Goal: Find specific page/section: Find specific page/section

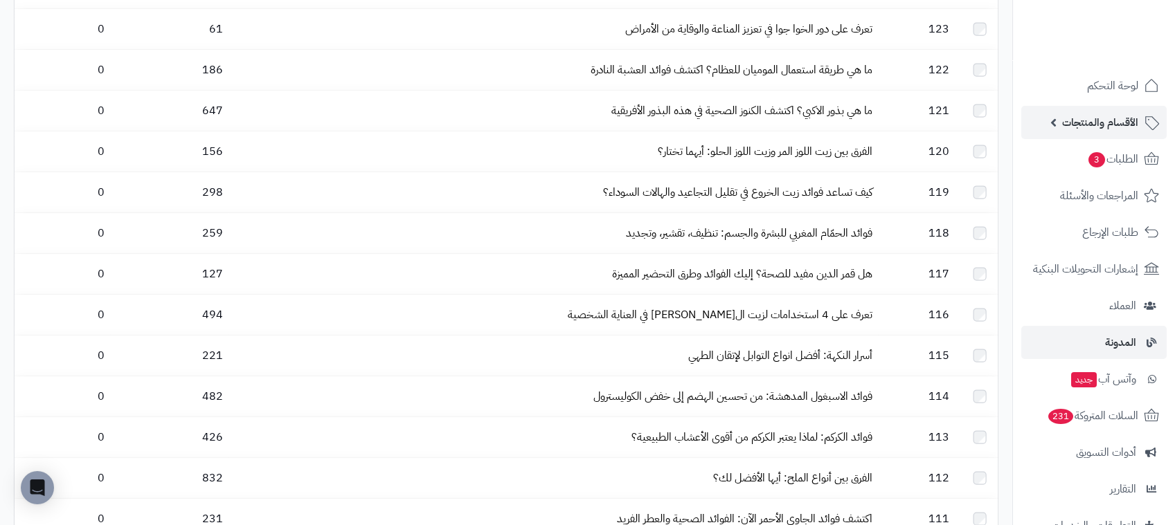
scroll to position [300, 0]
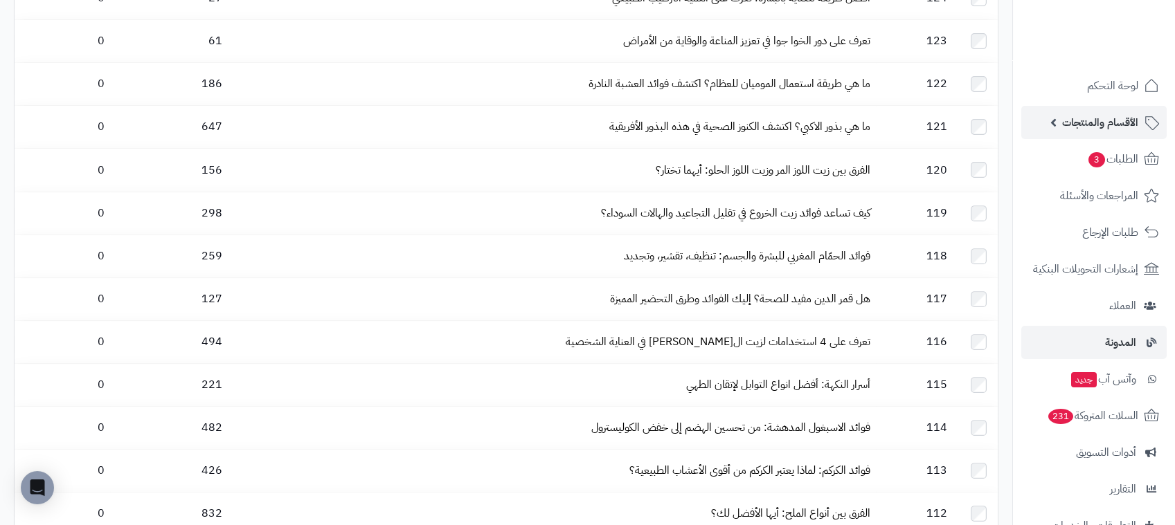
click at [1107, 129] on span "الأقسام والمنتجات" at bounding box center [1100, 122] width 76 height 19
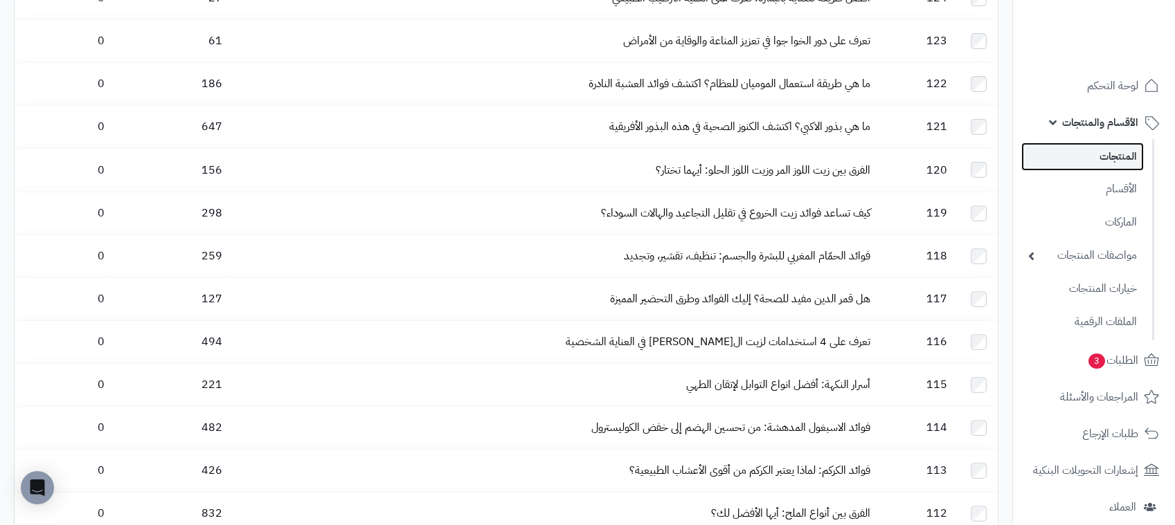
click at [1119, 152] on link "المنتجات" at bounding box center [1082, 157] width 123 height 28
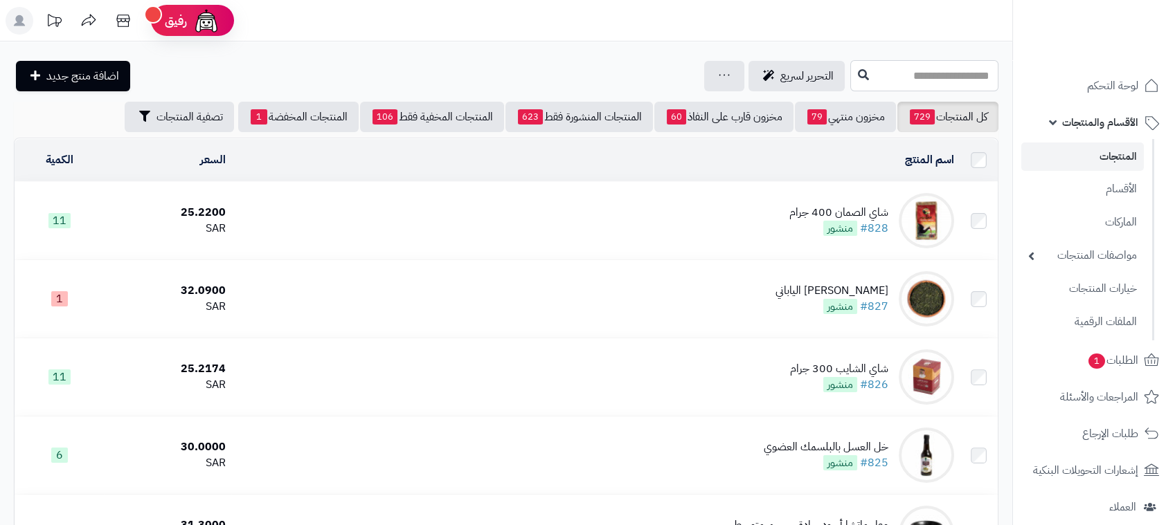
click at [967, 71] on input "text" at bounding box center [924, 75] width 148 height 31
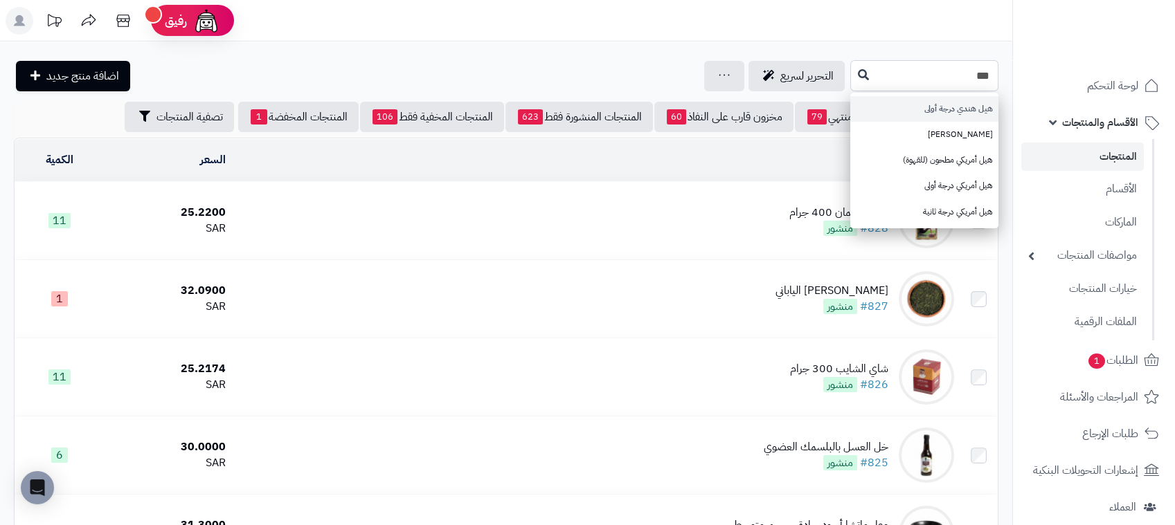
type input "***"
click at [937, 112] on link "هيل هندي درجة أولى" at bounding box center [924, 109] width 148 height 26
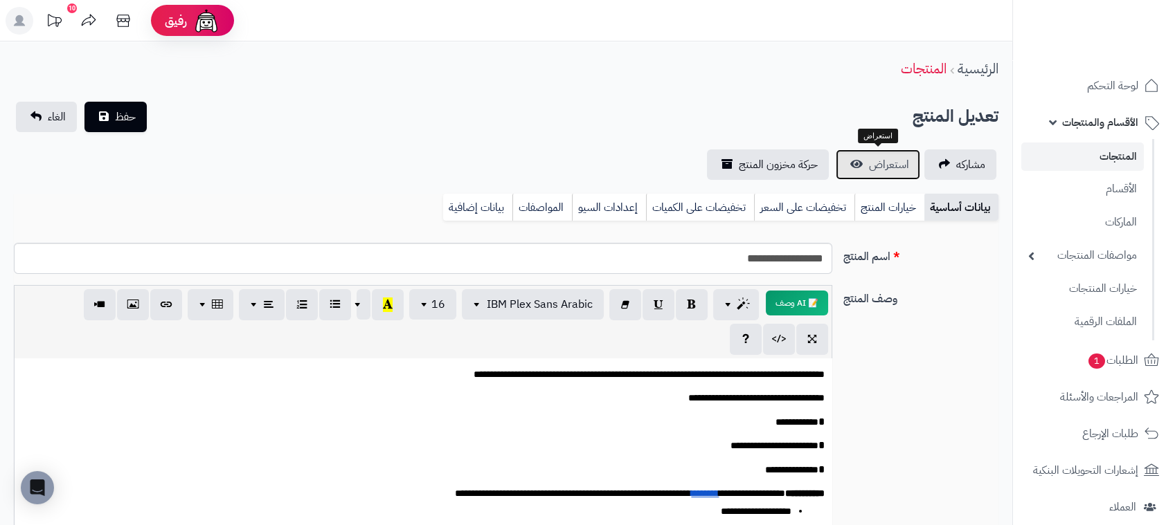
scroll to position [132, 0]
